Goal: Task Accomplishment & Management: Manage account settings

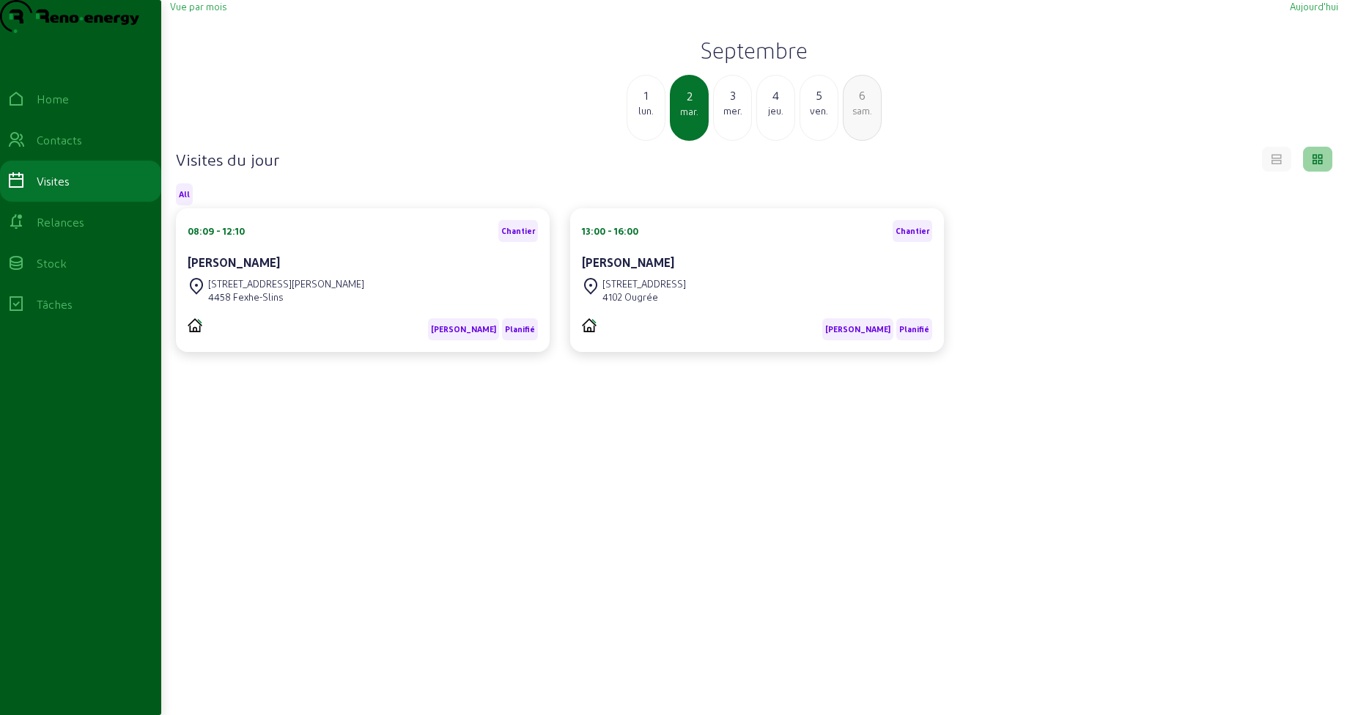
click at [650, 104] on div "1" at bounding box center [645, 95] width 37 height 18
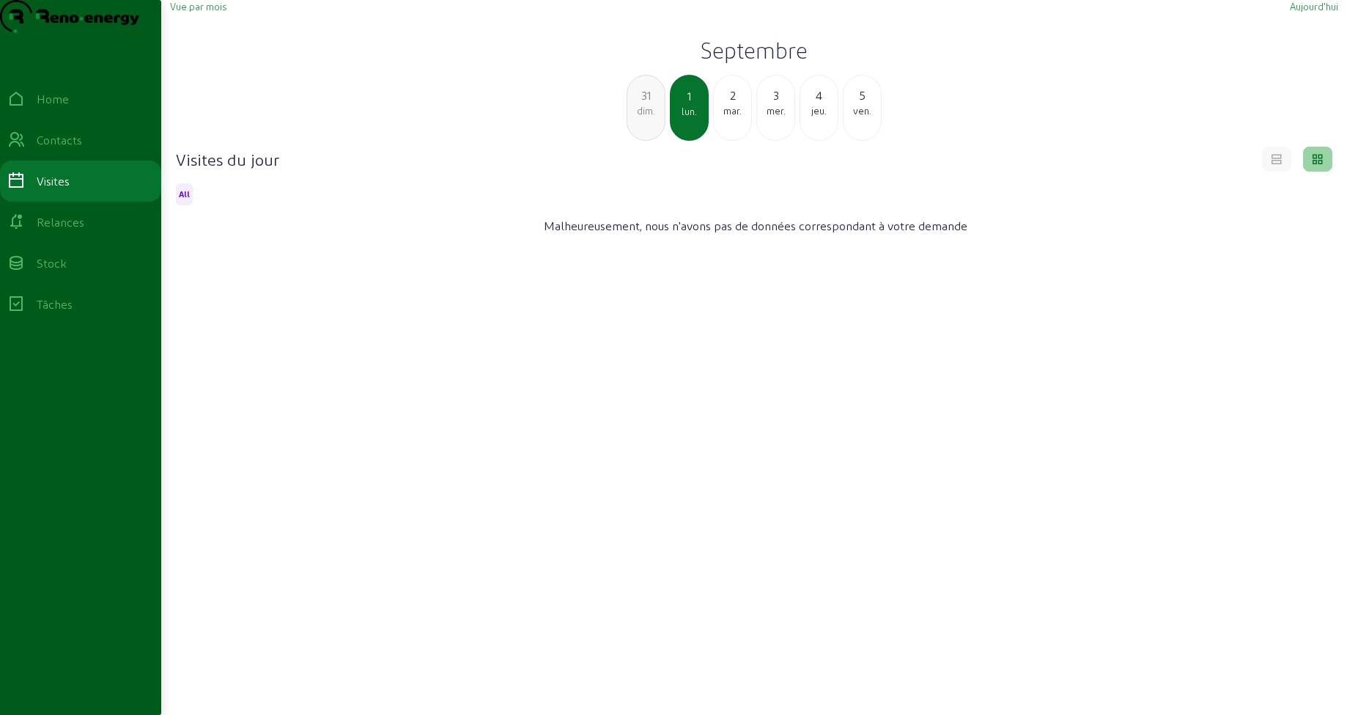
click at [211, 12] on span "Vue par mois" at bounding box center [198, 6] width 56 height 11
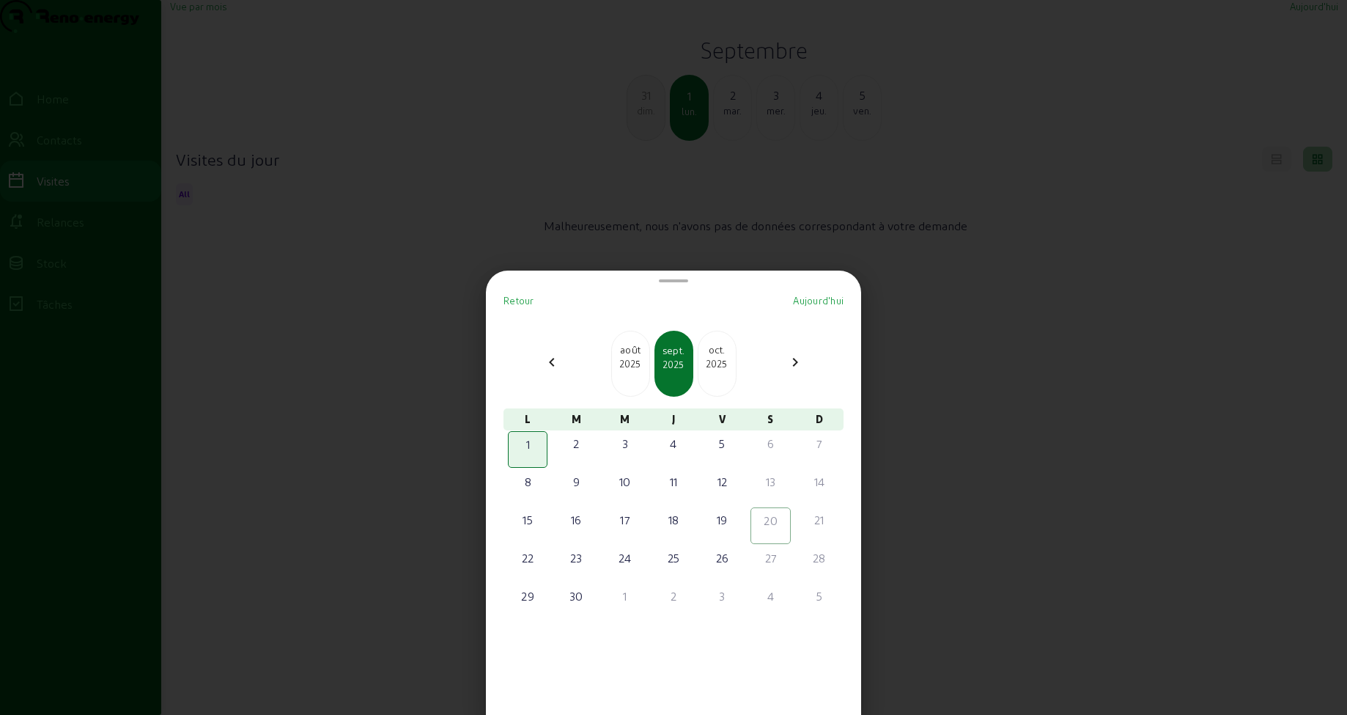
click at [624, 356] on div "août" at bounding box center [630, 349] width 37 height 15
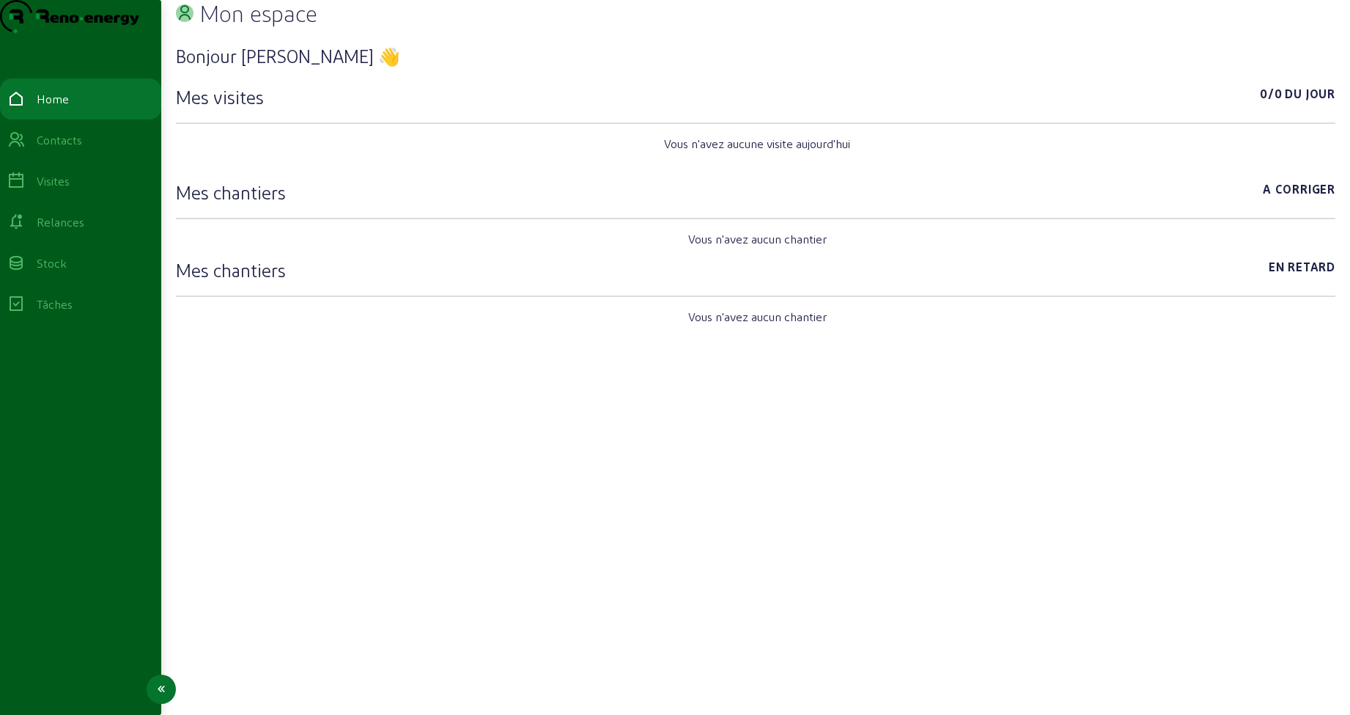
click at [70, 190] on div "Visites" at bounding box center [53, 181] width 33 height 18
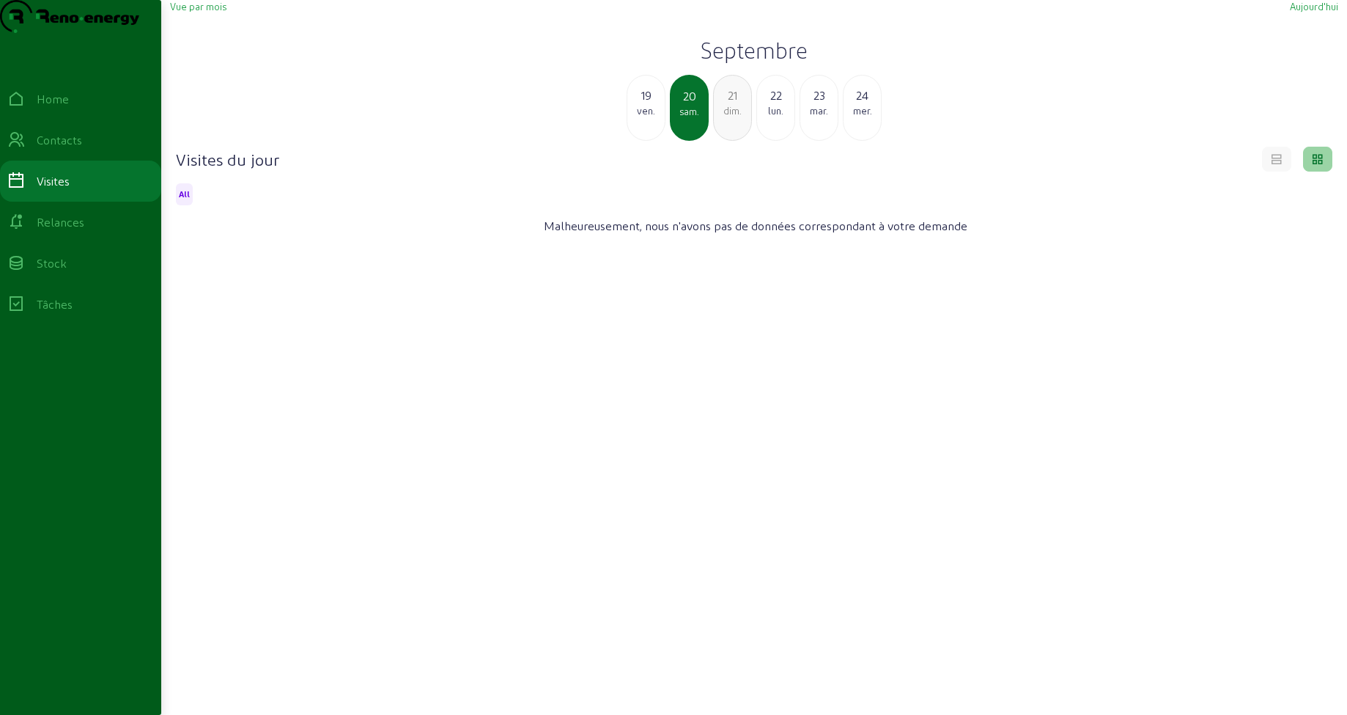
click at [221, 12] on span "Vue par mois" at bounding box center [198, 6] width 56 height 11
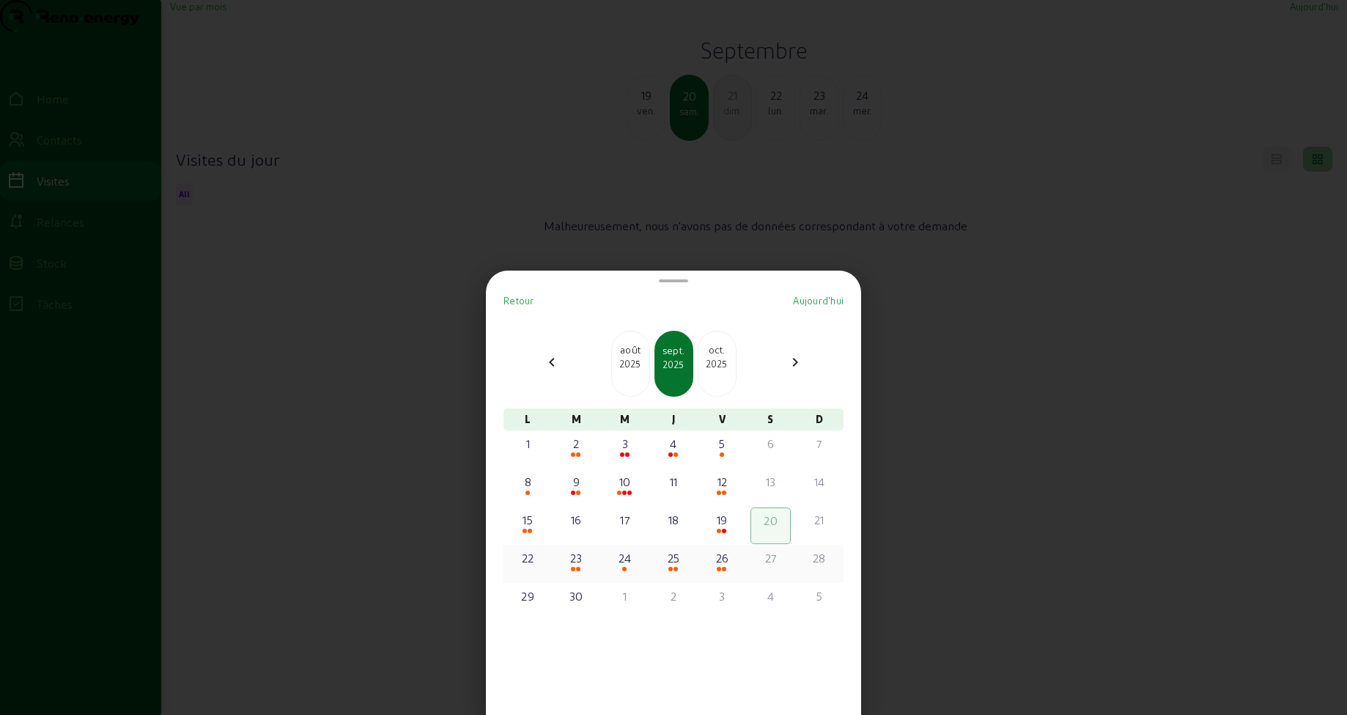
click at [578, 563] on div "23" at bounding box center [576, 558] width 37 height 18
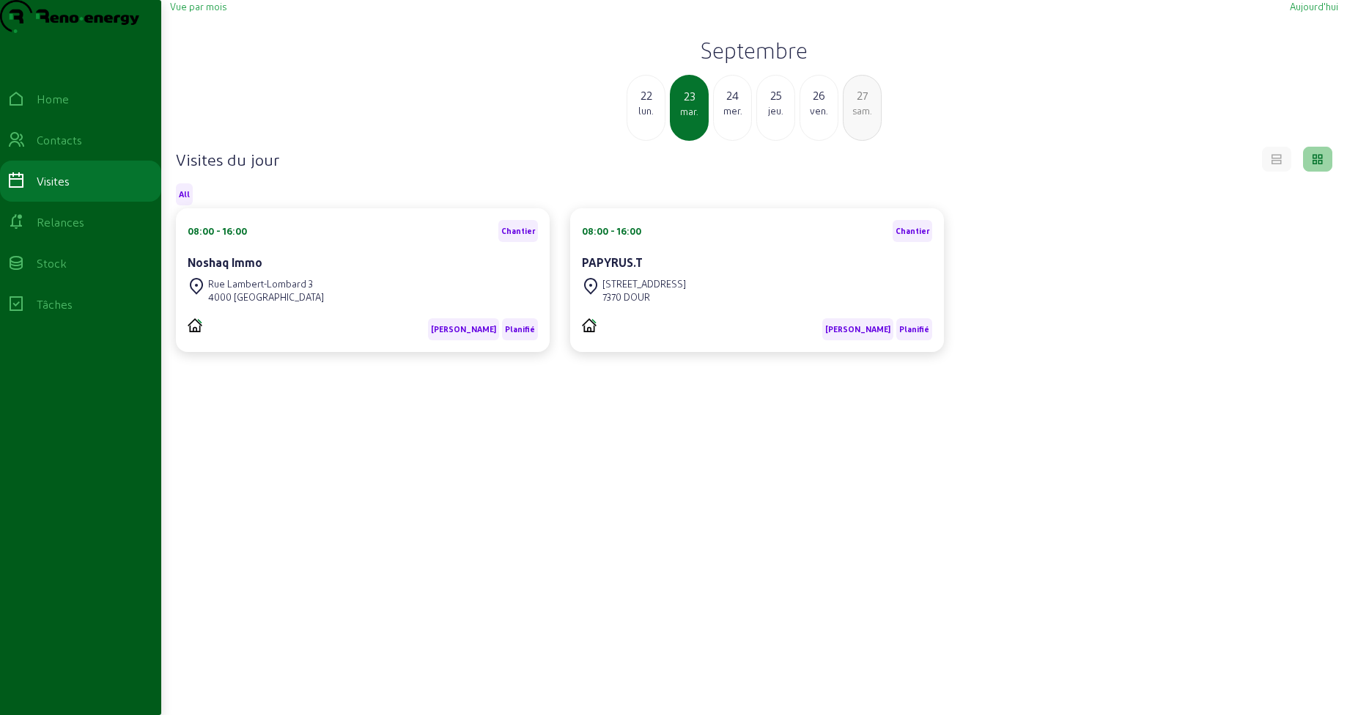
click at [724, 117] on div "mer." at bounding box center [732, 110] width 37 height 13
click at [730, 117] on div "jeu." at bounding box center [732, 110] width 37 height 13
click at [730, 117] on div "ven." at bounding box center [732, 110] width 37 height 13
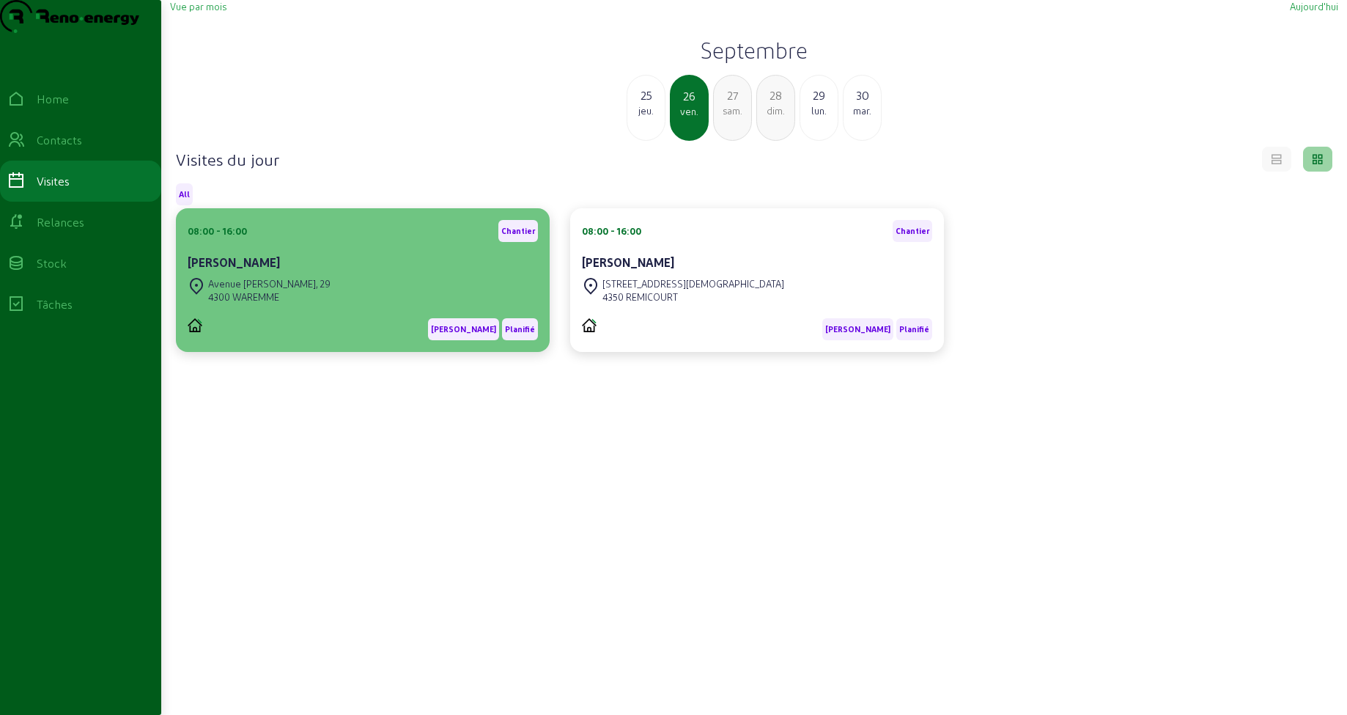
click at [358, 271] on div "Delphine Chaput" at bounding box center [363, 263] width 350 height 18
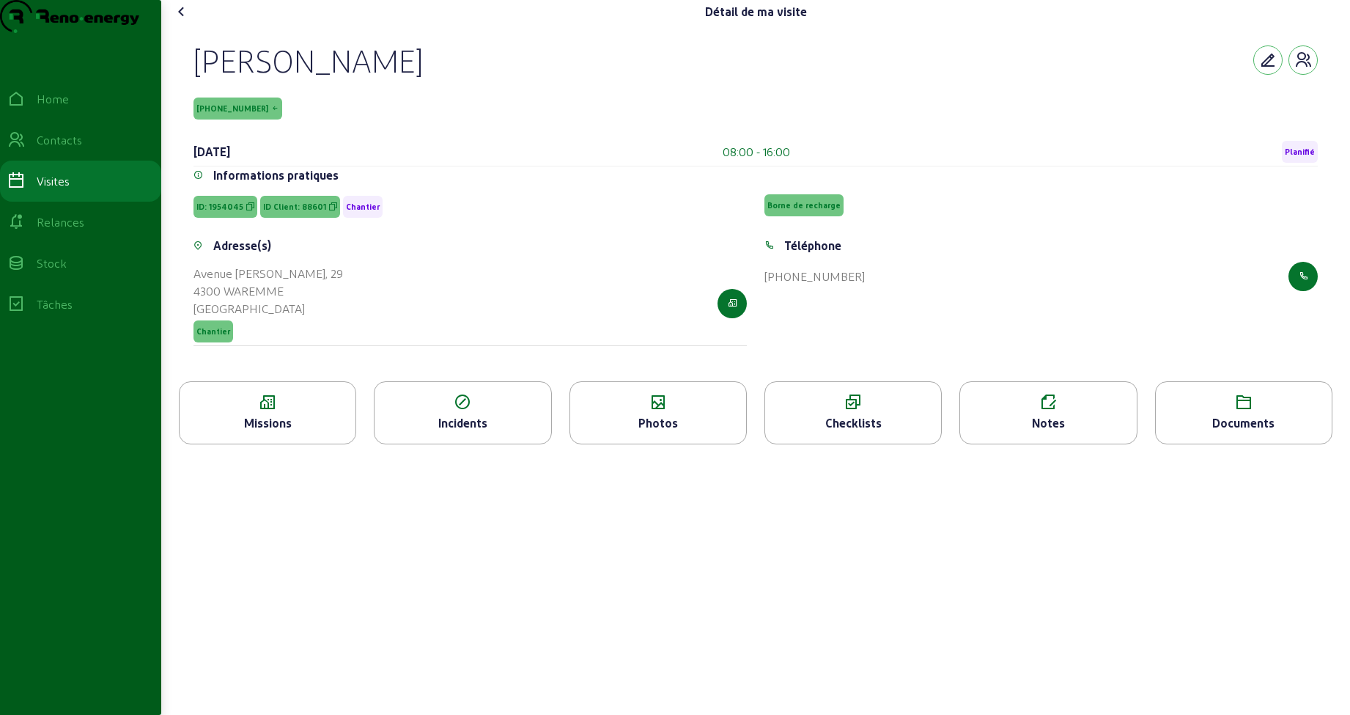
click at [298, 411] on icon at bounding box center [268, 403] width 176 height 18
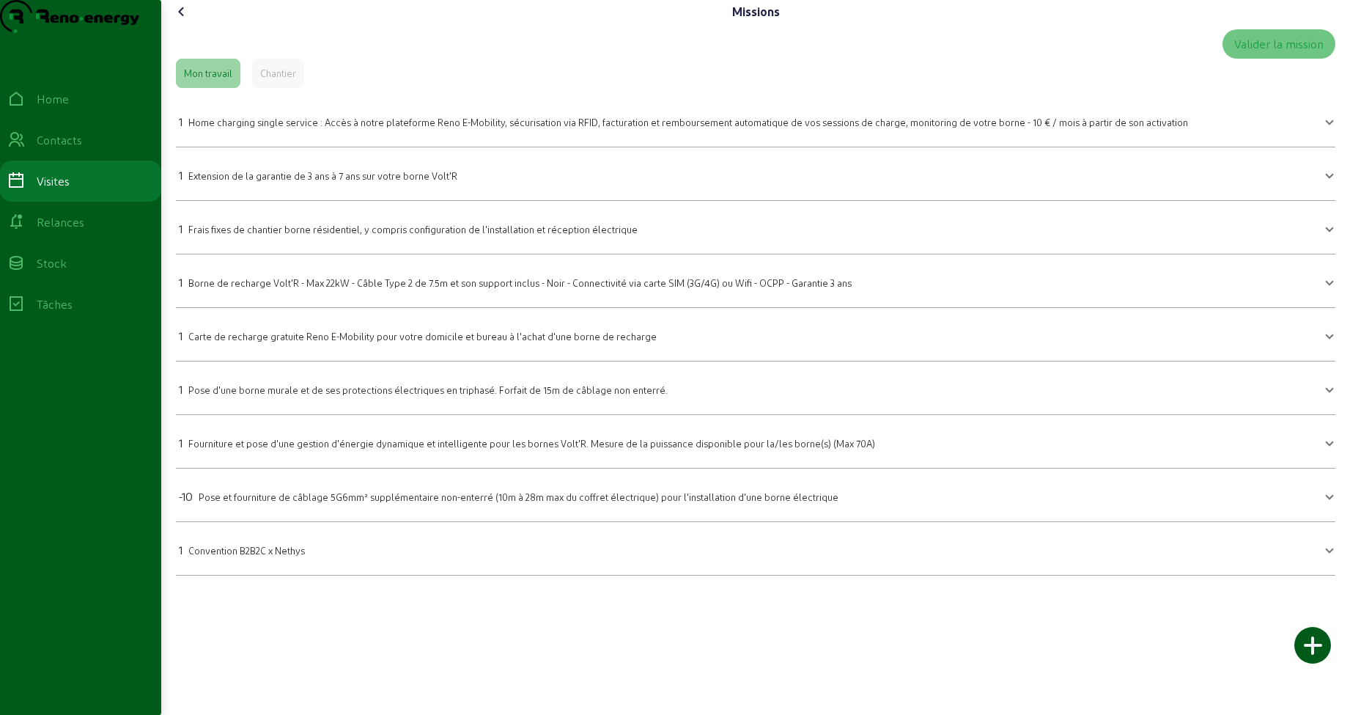
click at [178, 21] on icon at bounding box center [182, 12] width 18 height 18
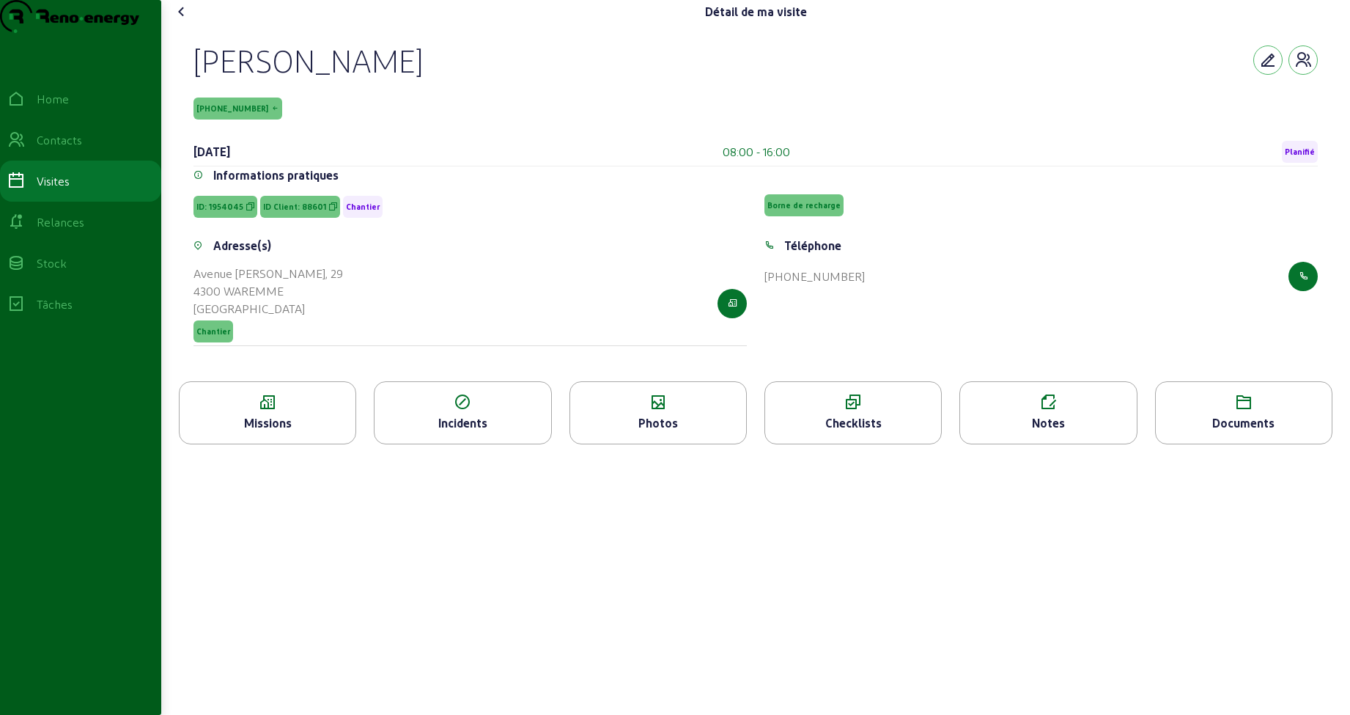
click at [178, 21] on icon at bounding box center [182, 12] width 18 height 18
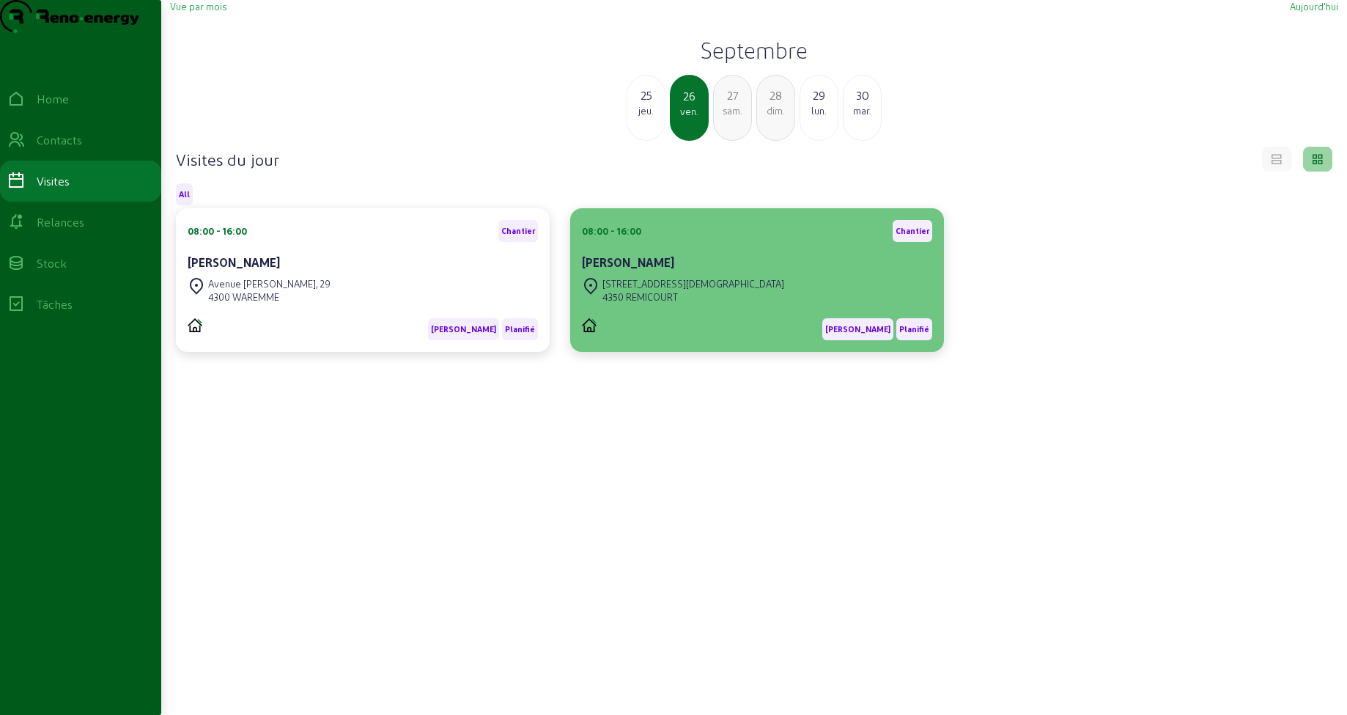
click at [693, 303] on div "4350 REMICOURT" at bounding box center [694, 296] width 182 height 13
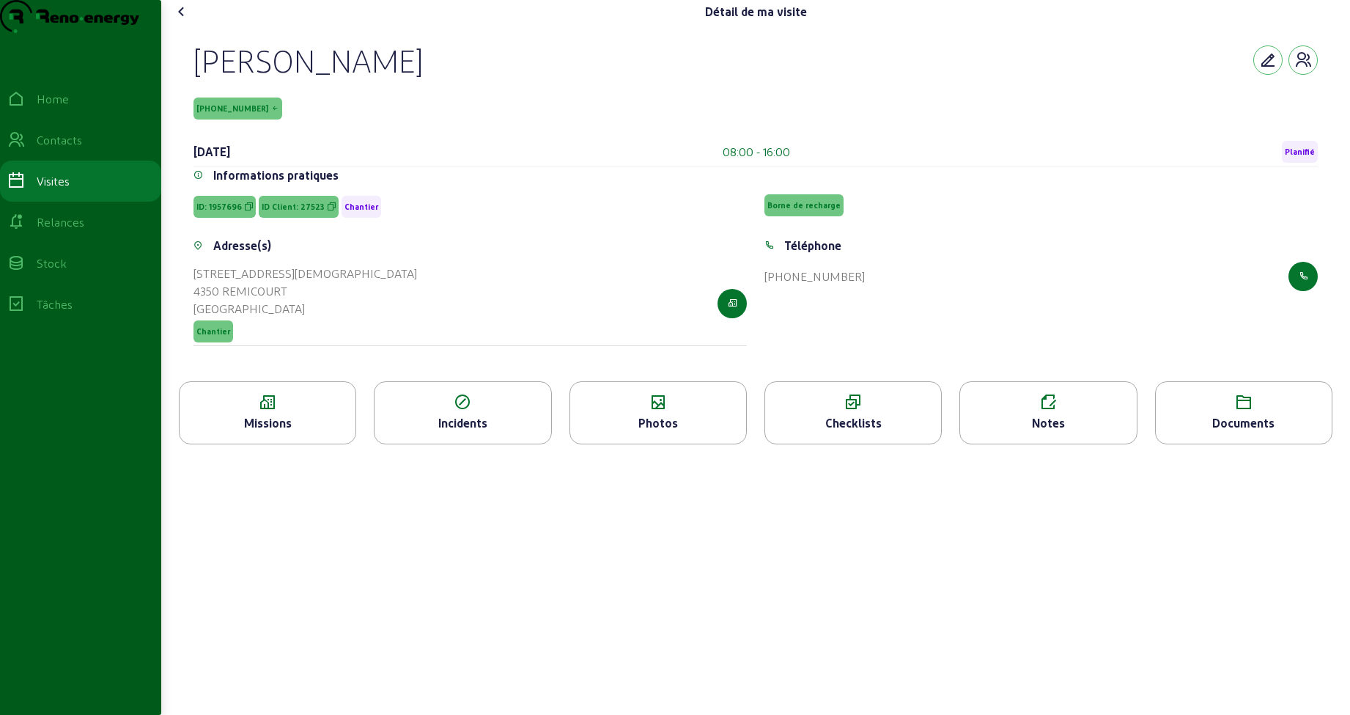
click at [318, 432] on div "Missions" at bounding box center [268, 423] width 176 height 18
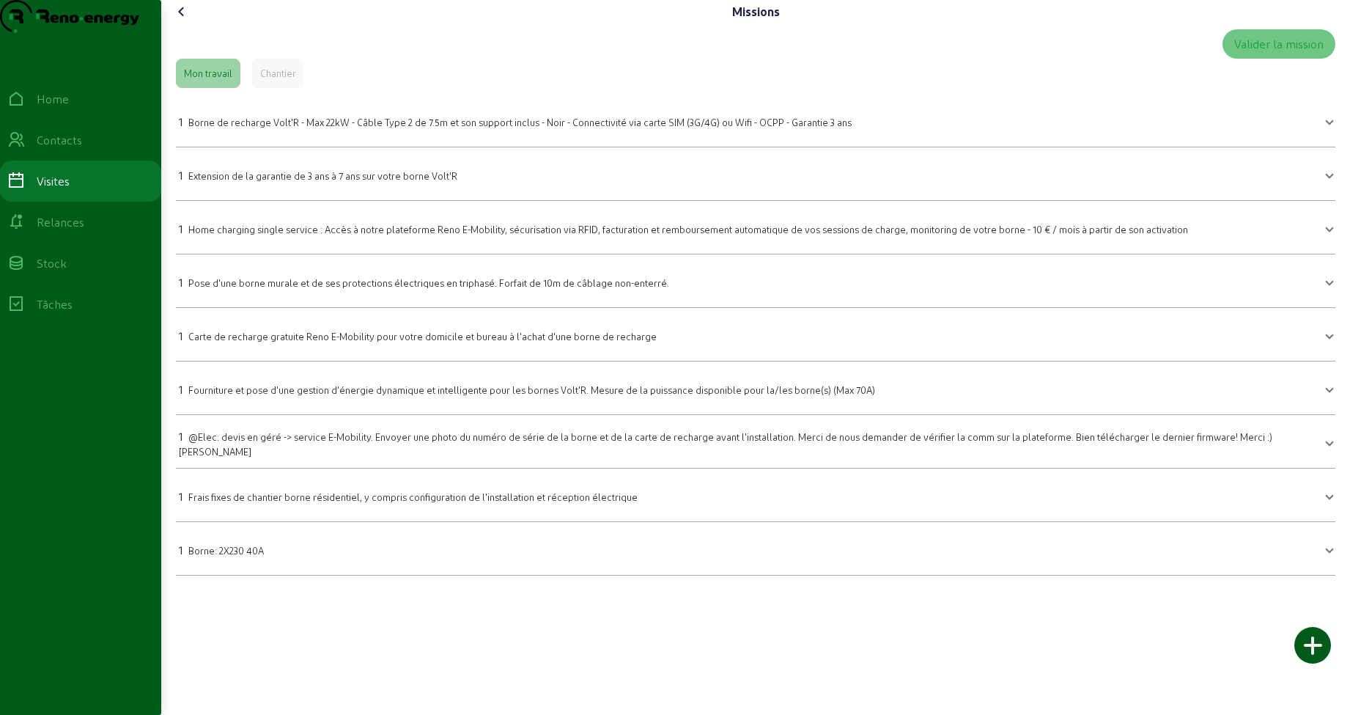
click at [184, 21] on icon at bounding box center [182, 12] width 18 height 18
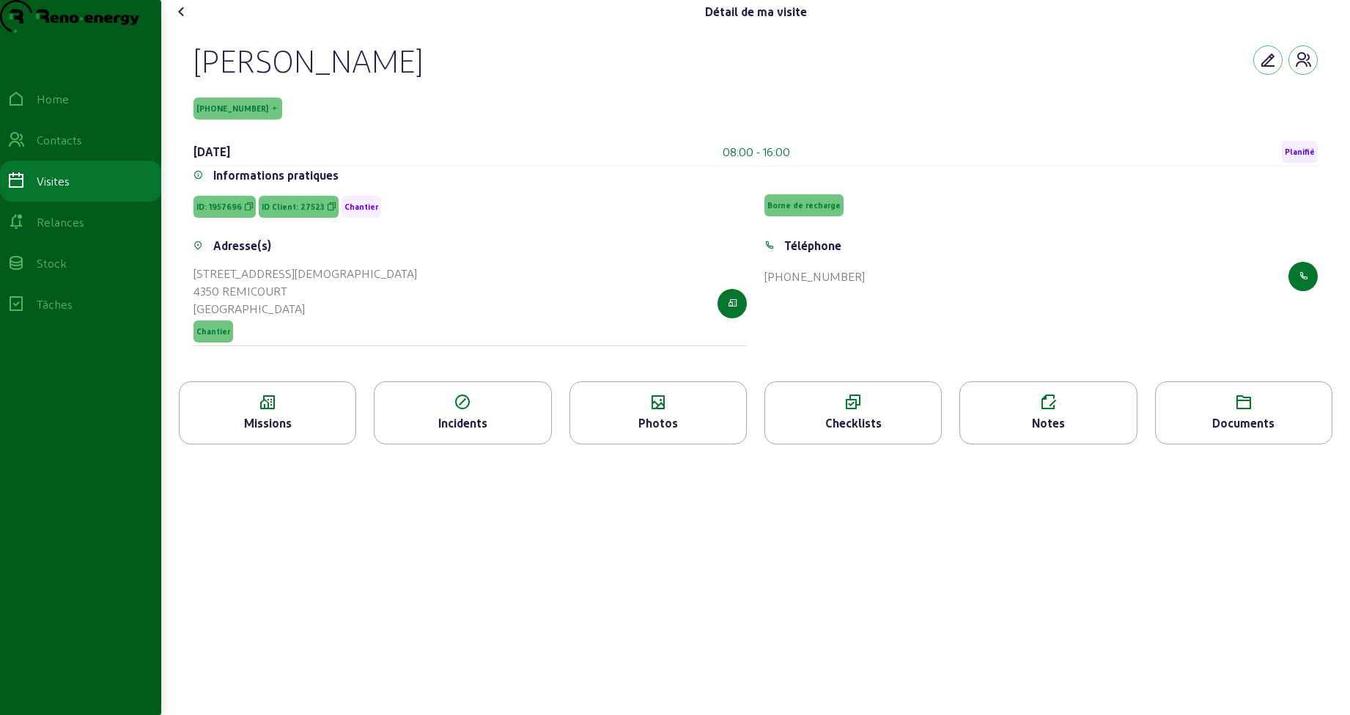
click at [184, 21] on icon at bounding box center [182, 12] width 18 height 18
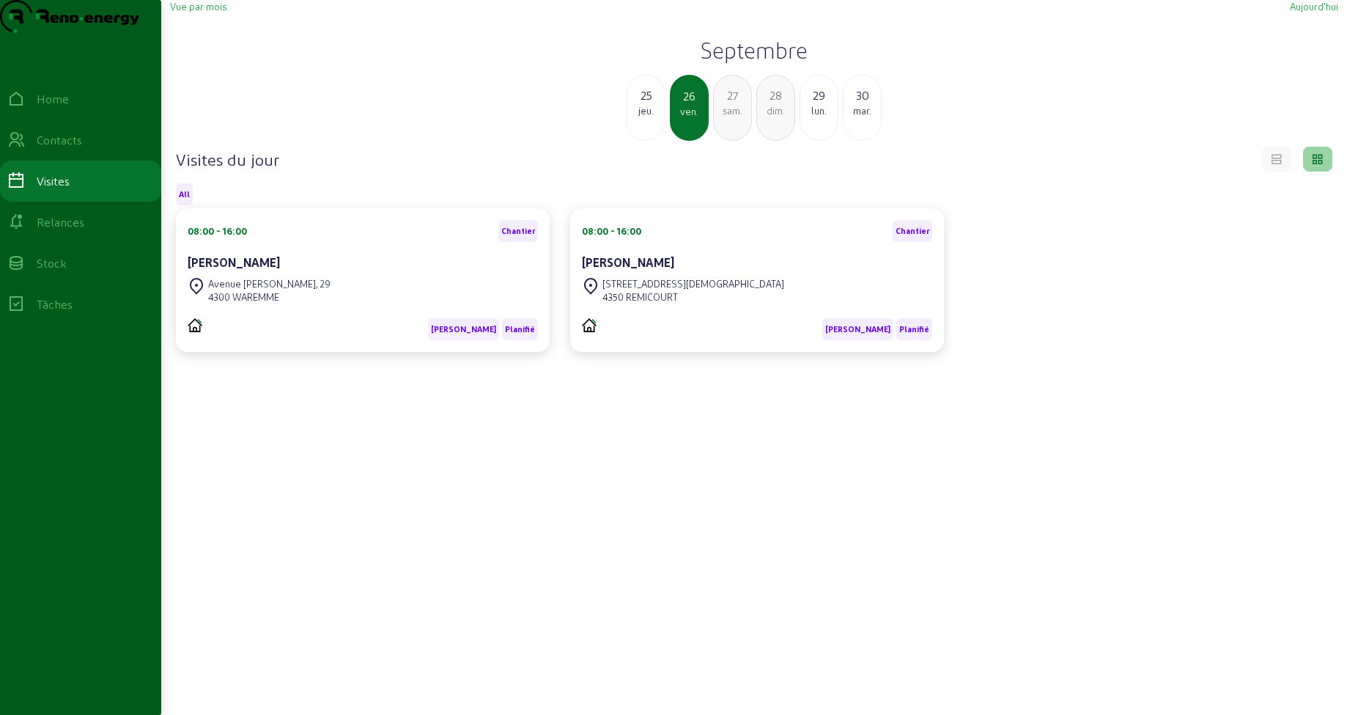
click at [646, 104] on div "25" at bounding box center [645, 95] width 37 height 18
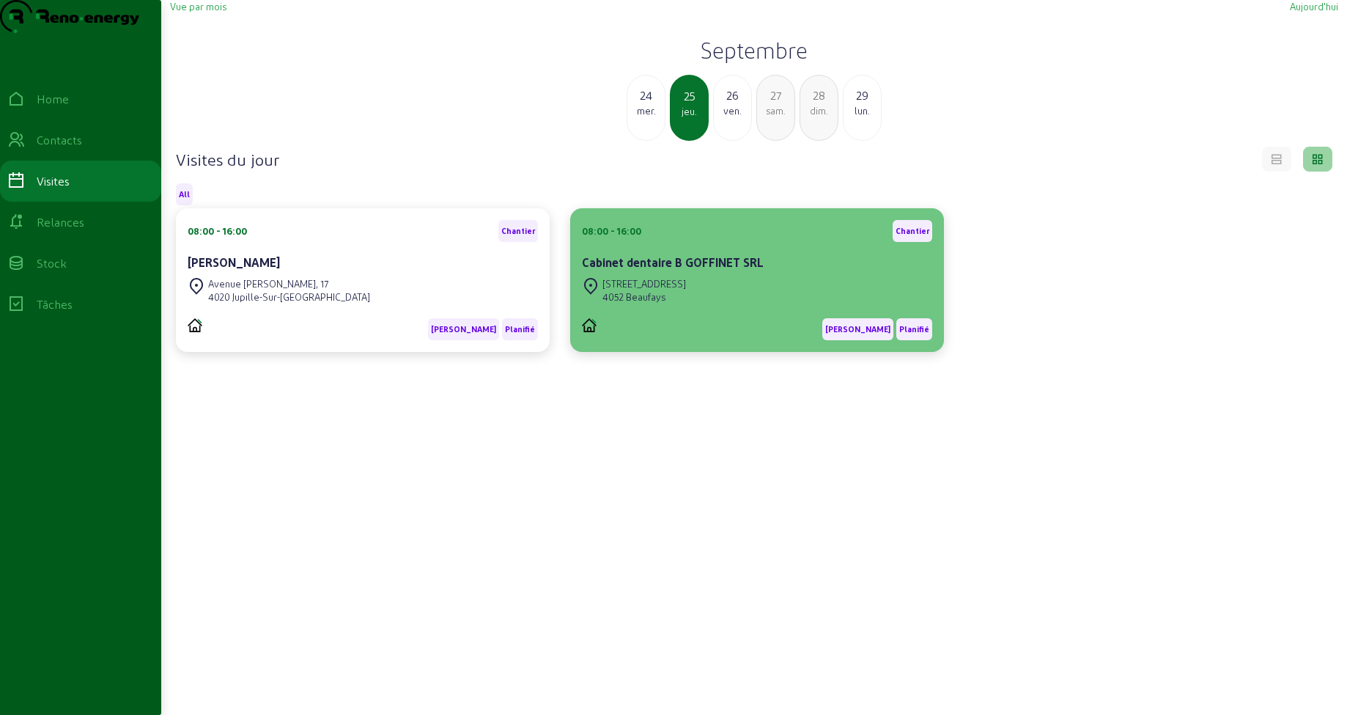
click at [610, 269] on cam-card-title "Cabinet dentaire B GOFFINET SRL" at bounding box center [673, 262] width 182 height 14
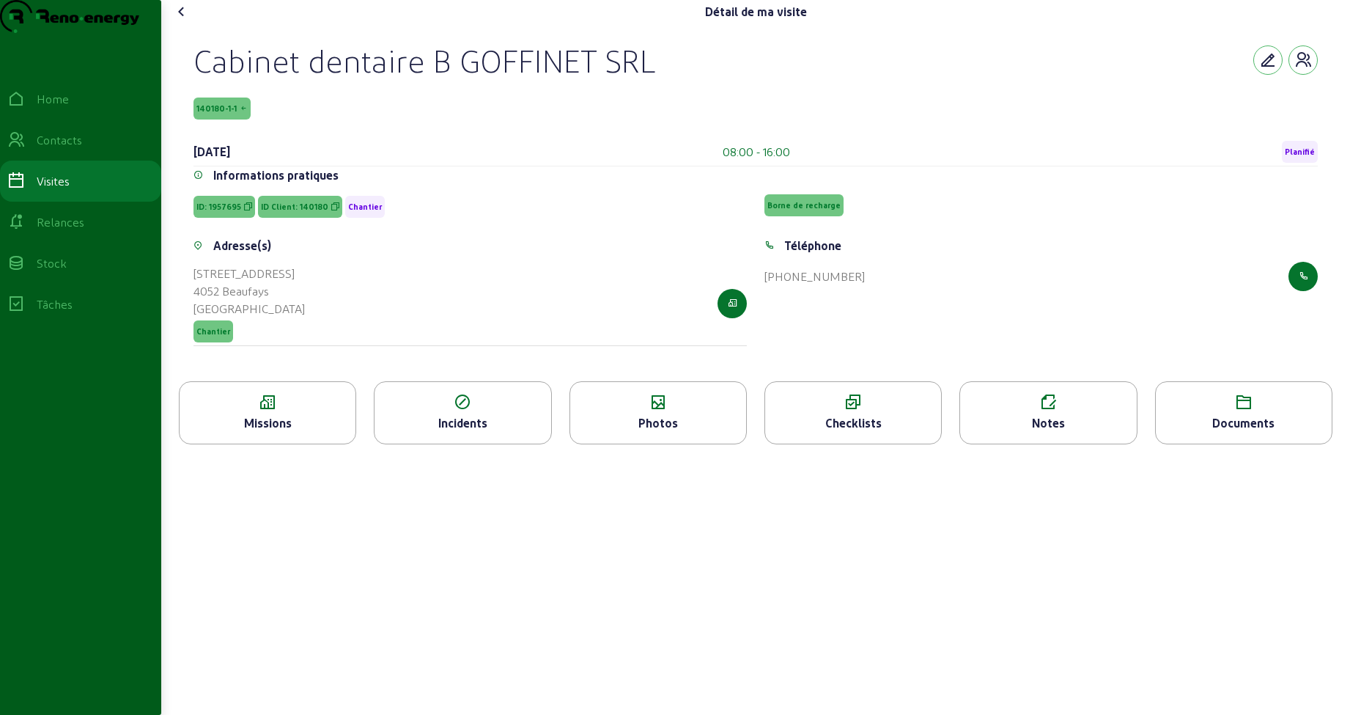
click at [301, 432] on div "Missions" at bounding box center [268, 423] width 176 height 18
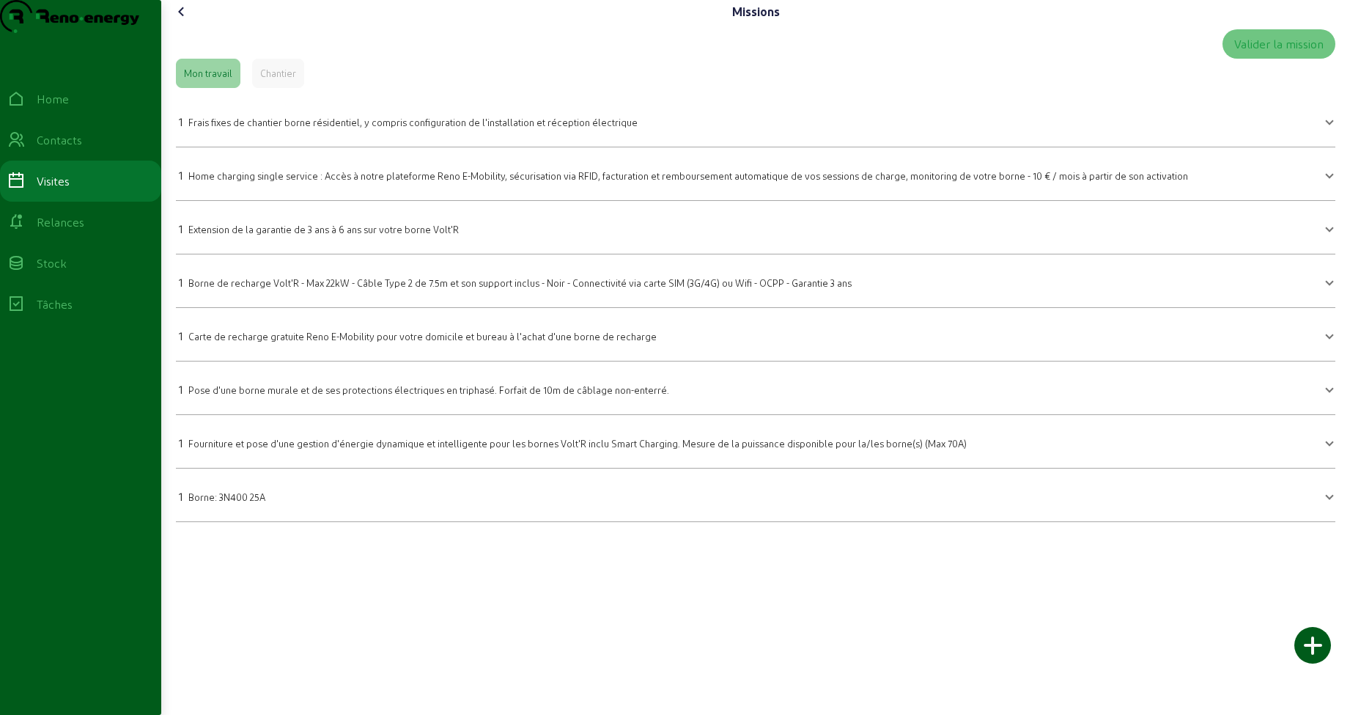
click at [185, 21] on icon at bounding box center [182, 12] width 18 height 18
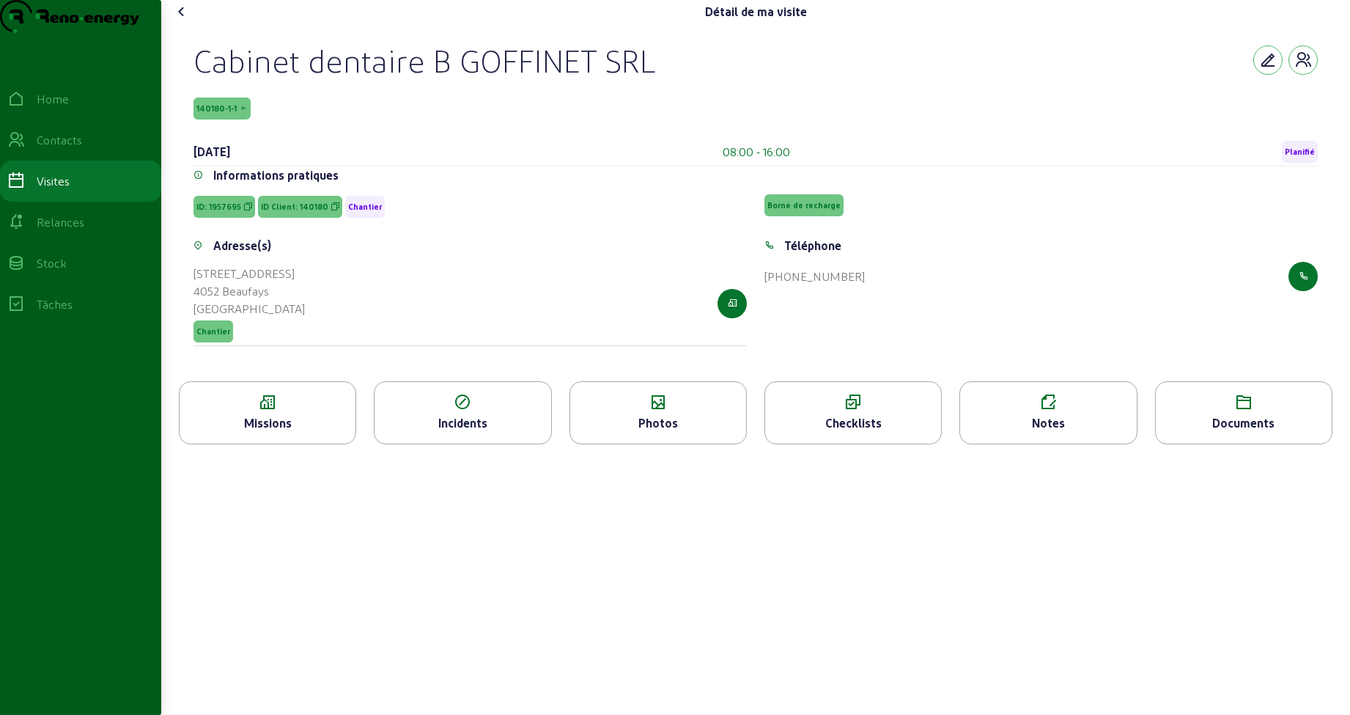
click at [185, 21] on icon at bounding box center [182, 12] width 18 height 18
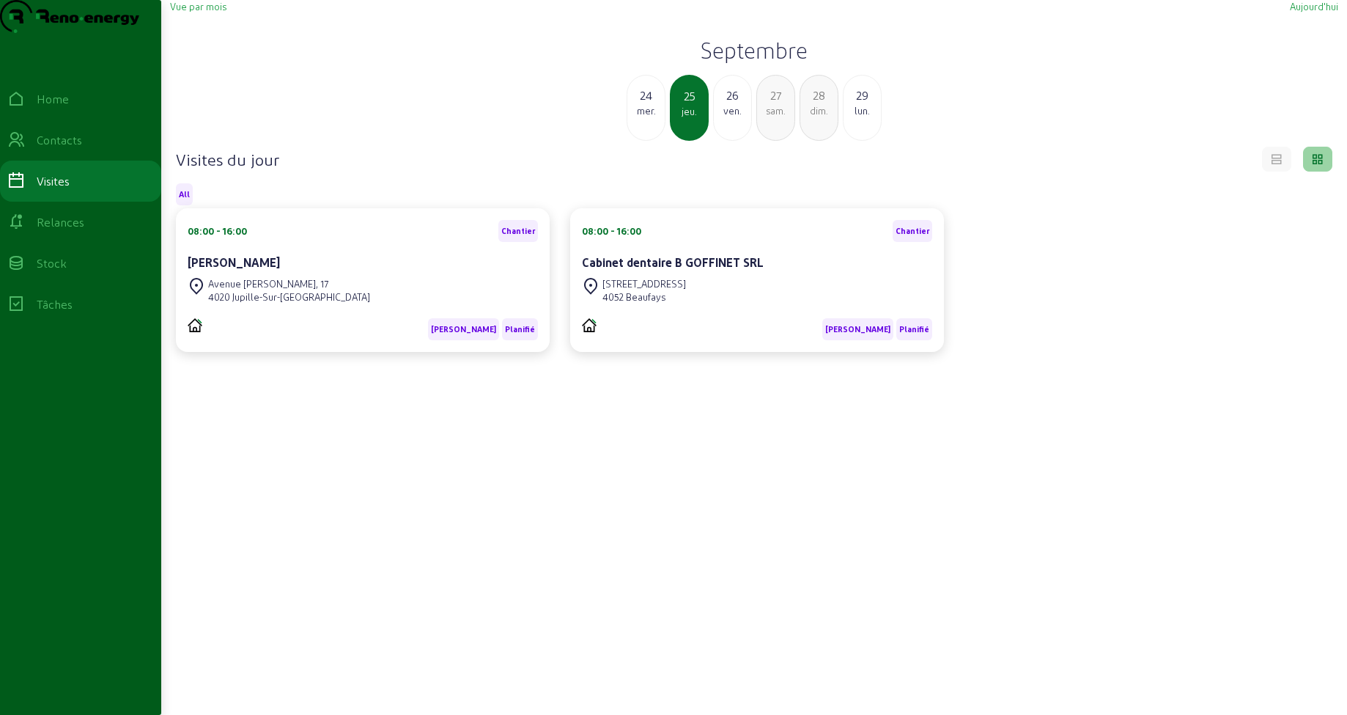
click at [650, 104] on div "24" at bounding box center [645, 95] width 37 height 18
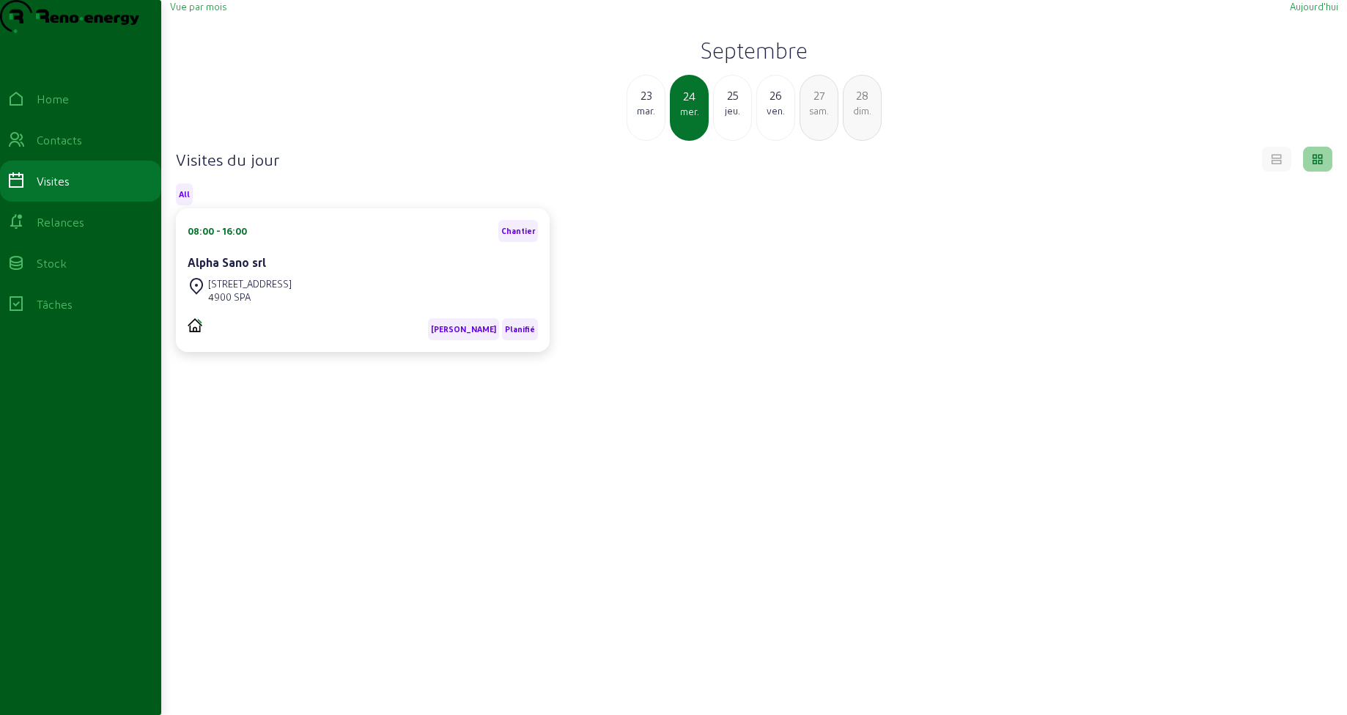
click at [646, 104] on div "23" at bounding box center [645, 95] width 37 height 18
click at [217, 12] on span "Vue par mois" at bounding box center [198, 6] width 56 height 11
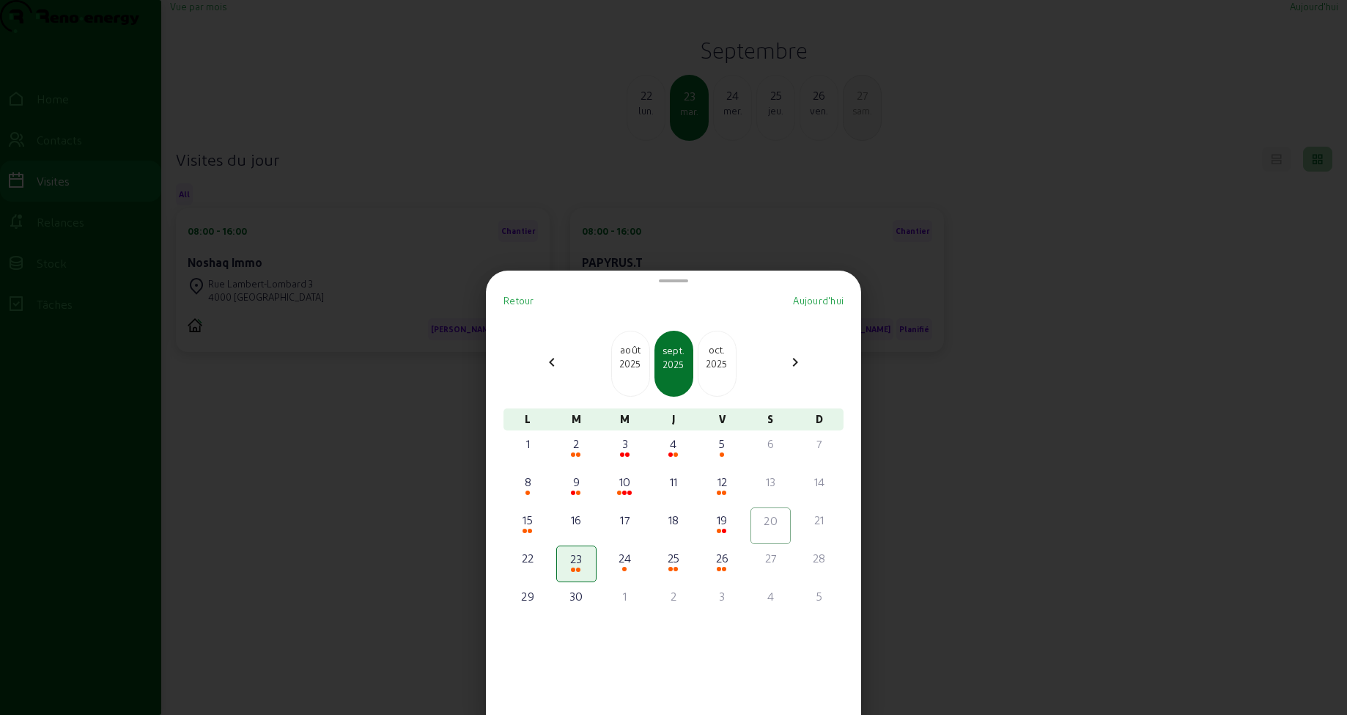
click at [460, 120] on div at bounding box center [673, 357] width 1347 height 715
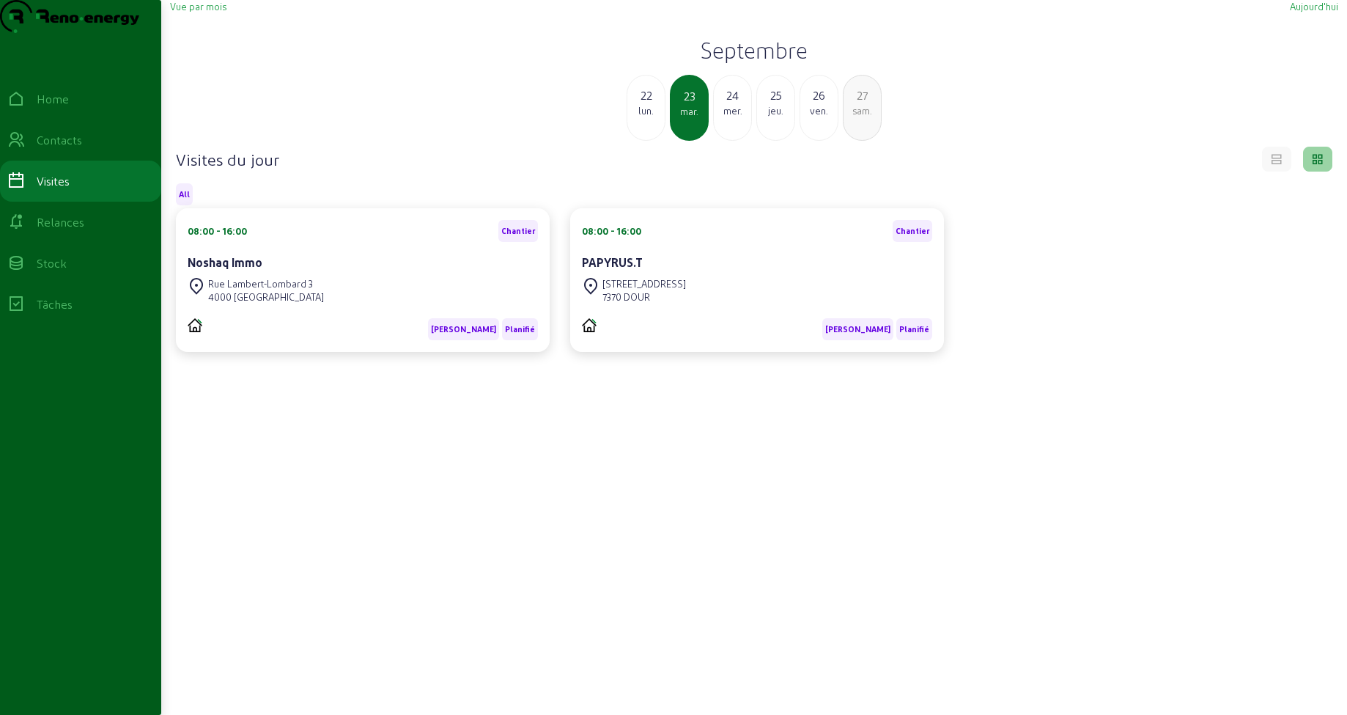
click at [292, 106] on div "22 lun. 23 mar. 24 mer. 25 jeu. 26 ven. 27 sam." at bounding box center [754, 108] width 1186 height 66
